Goal: Information Seeking & Learning: Learn about a topic

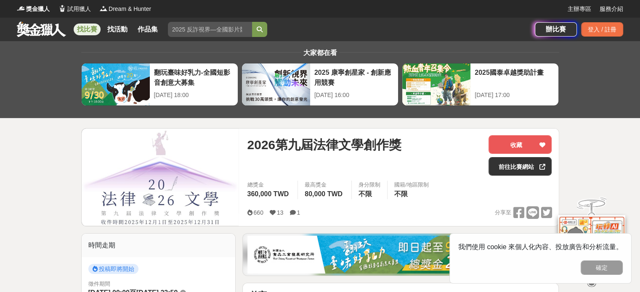
click at [48, 32] on link at bounding box center [41, 29] width 51 height 16
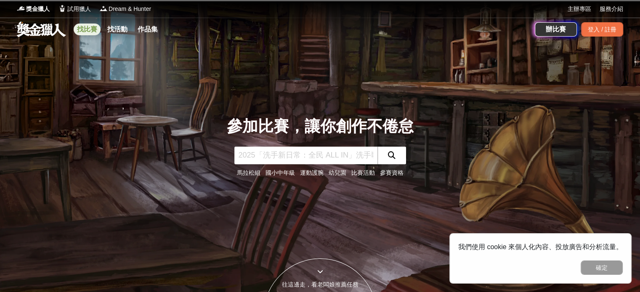
click at [89, 29] on link "找比賽" at bounding box center [87, 30] width 27 height 12
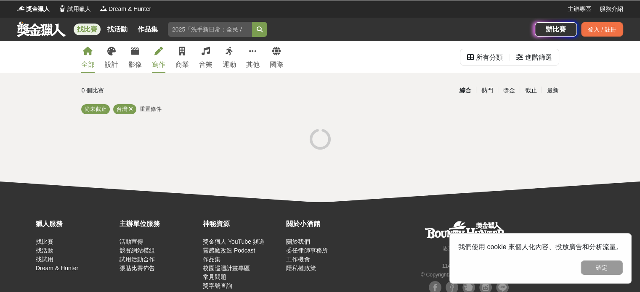
click at [153, 62] on div "寫作" at bounding box center [158, 65] width 13 height 10
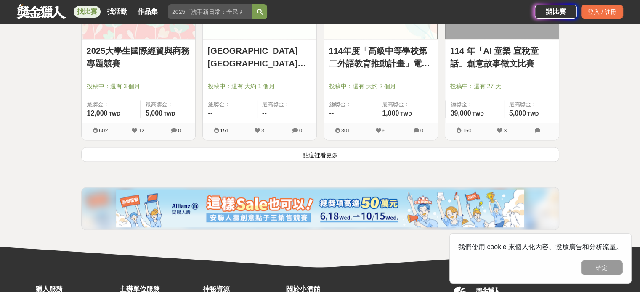
scroll to position [1093, 0]
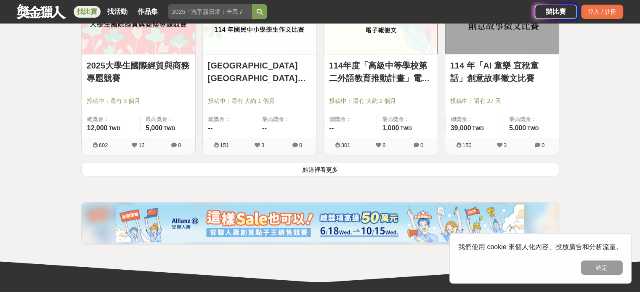
click at [335, 168] on button "點這裡看更多" at bounding box center [320, 169] width 478 height 15
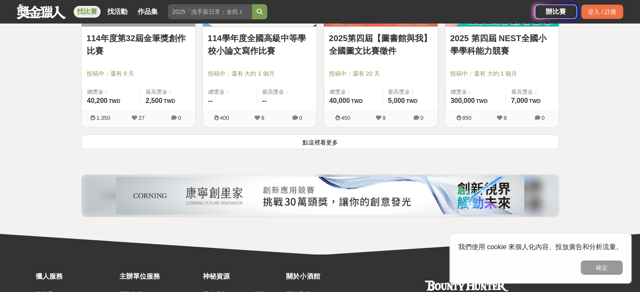
scroll to position [2229, 0]
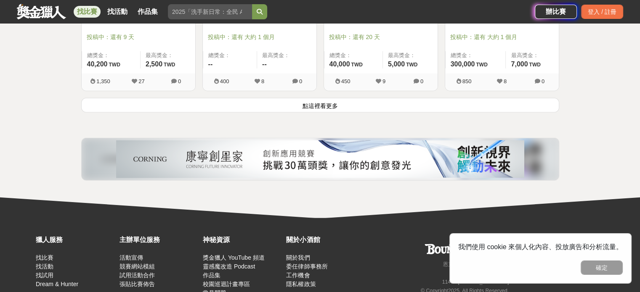
click at [344, 104] on button "點這裡看更多" at bounding box center [320, 105] width 478 height 15
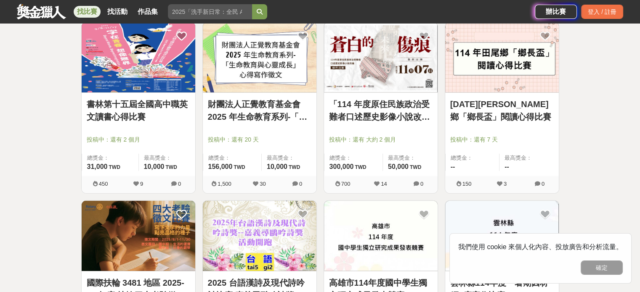
scroll to position [2607, 0]
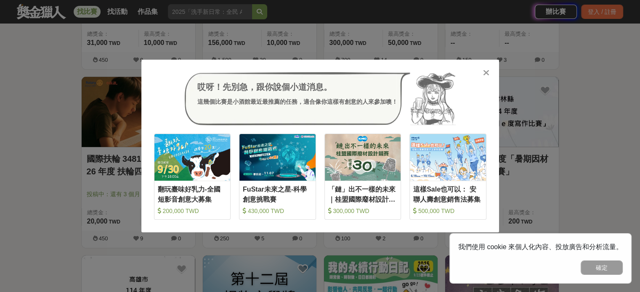
click at [488, 73] on icon at bounding box center [486, 73] width 6 height 8
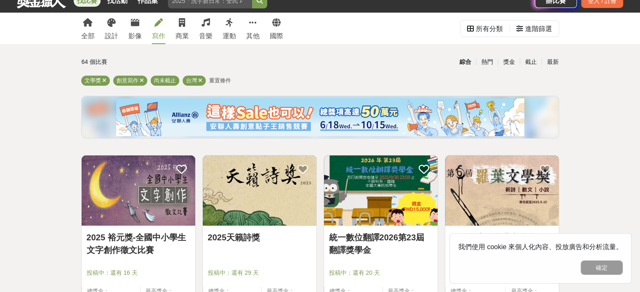
scroll to position [0, 0]
